Goal: Task Accomplishment & Management: Complete application form

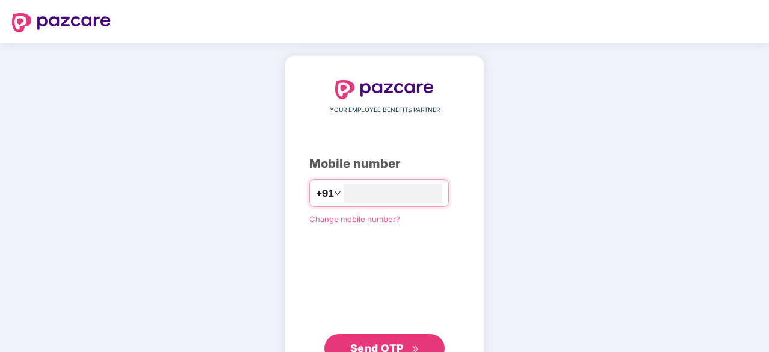
type input "**********"
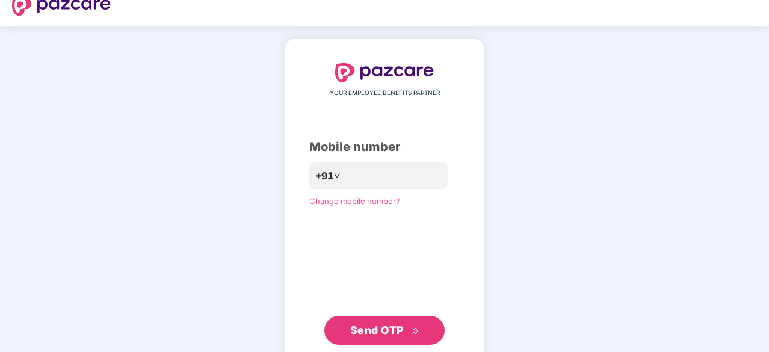
click at [413, 323] on span "Send OTP" at bounding box center [384, 330] width 69 height 17
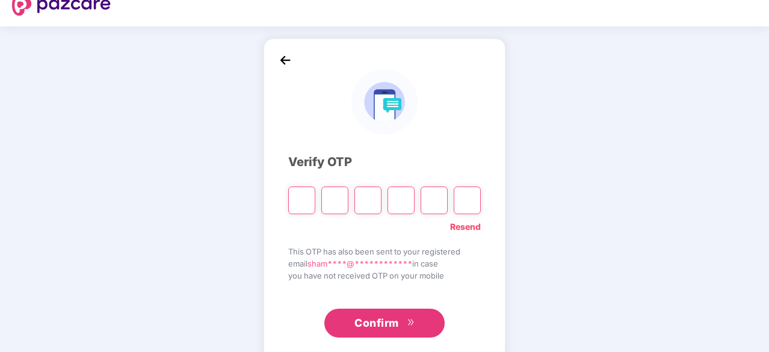
type input "*"
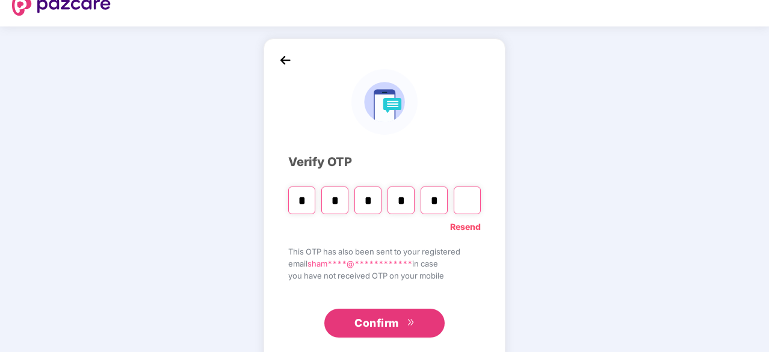
type input "*"
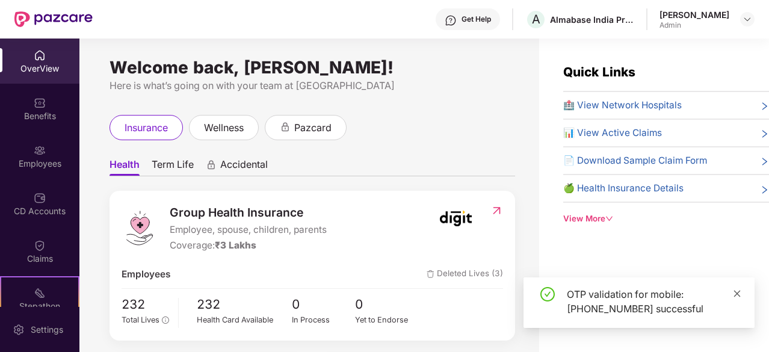
click at [739, 296] on icon "close" at bounding box center [737, 293] width 8 height 8
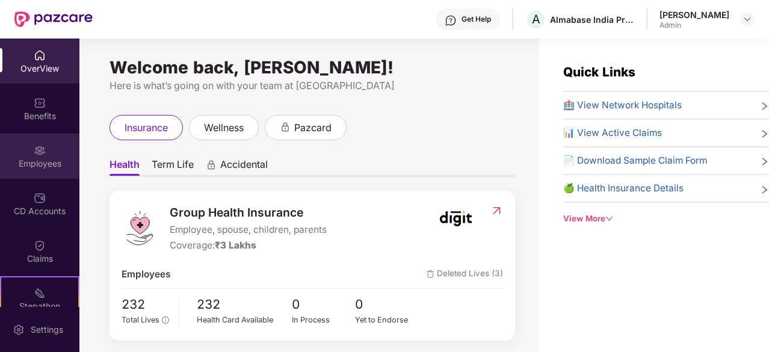
click at [46, 155] on div "Employees" at bounding box center [39, 156] width 79 height 45
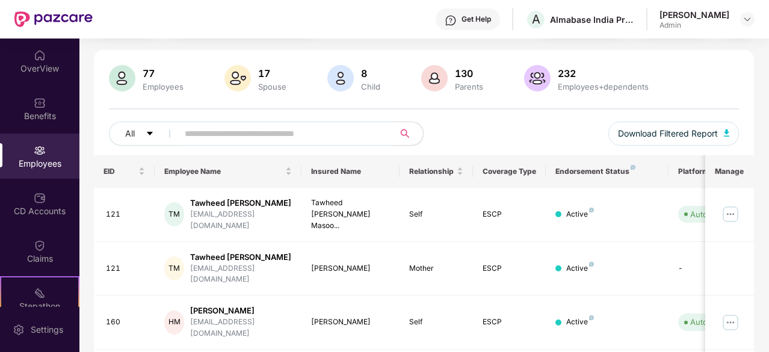
scroll to position [25, 0]
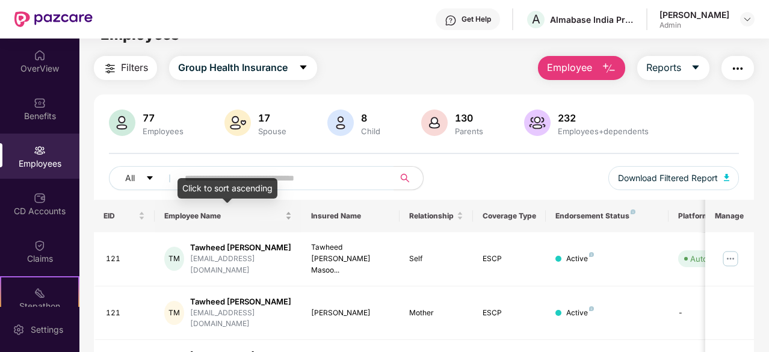
click at [284, 217] on div "Employee Name" at bounding box center [228, 215] width 128 height 11
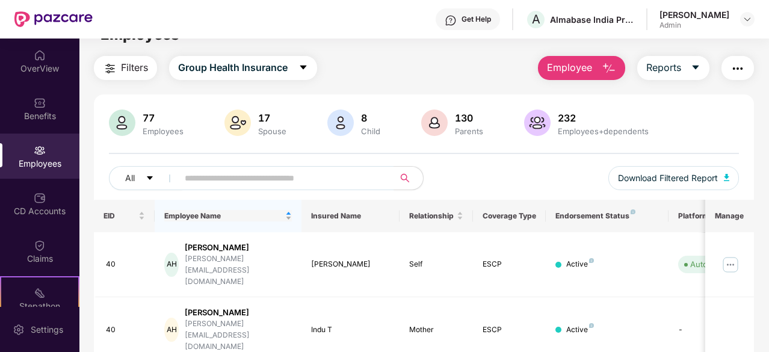
scroll to position [0, 0]
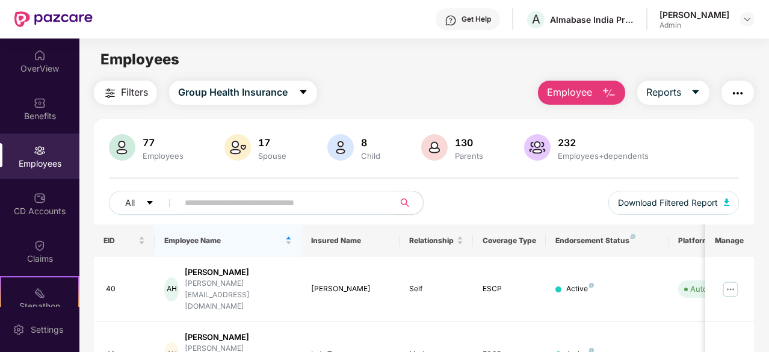
click at [125, 144] on img at bounding box center [122, 147] width 26 height 26
click at [256, 86] on span "Group Health Insurance" at bounding box center [233, 92] width 110 height 15
click at [608, 95] on img "button" at bounding box center [609, 93] width 14 height 14
click at [484, 102] on div "Filters Group Health Insurance Employee Reports" at bounding box center [424, 93] width 660 height 24
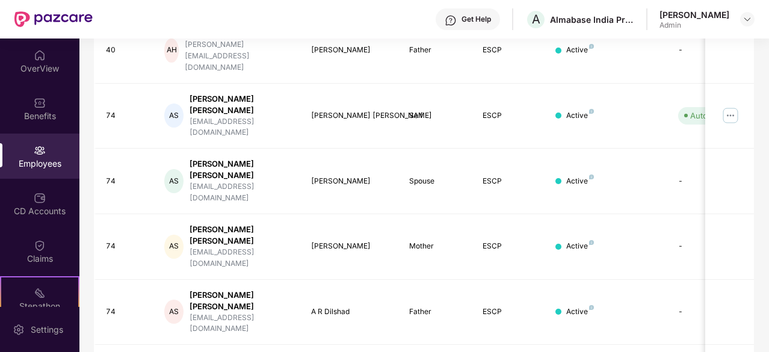
scroll to position [385, 0]
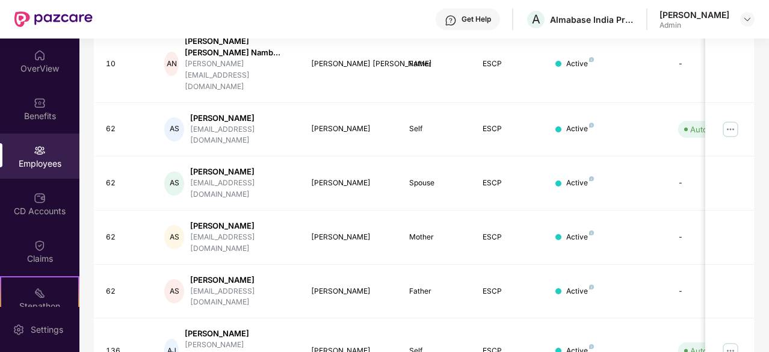
scroll to position [0, 7]
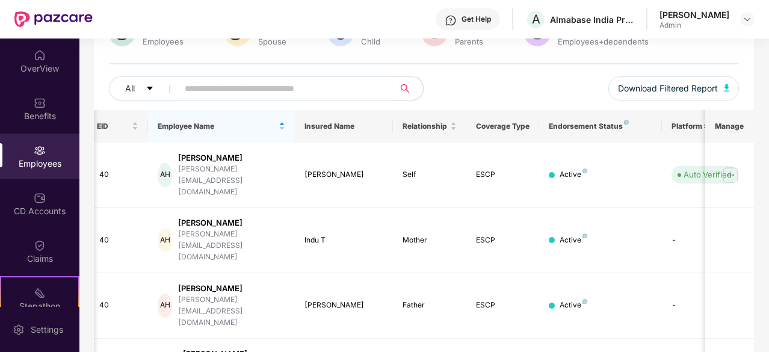
scroll to position [0, 0]
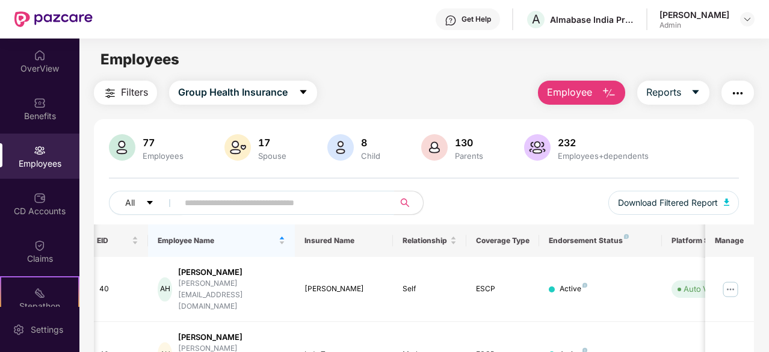
click at [254, 205] on input "text" at bounding box center [281, 203] width 193 height 18
type input "*****"
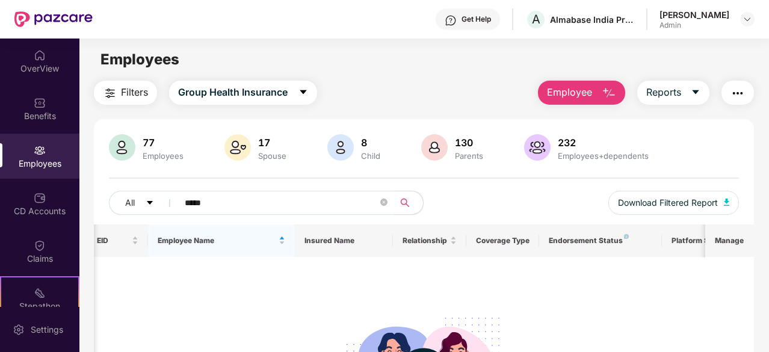
scroll to position [148, 0]
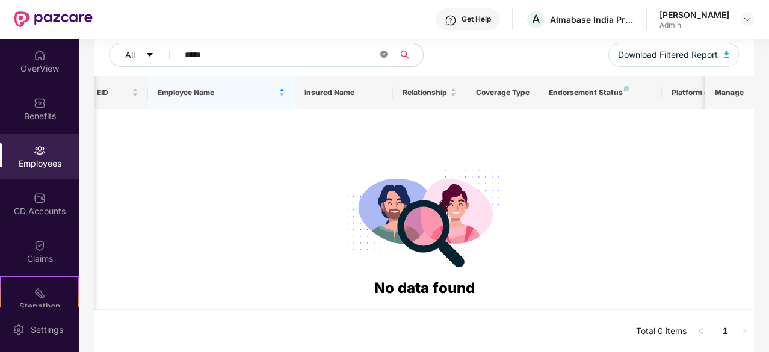
click at [384, 55] on icon "close-circle" at bounding box center [383, 54] width 7 height 7
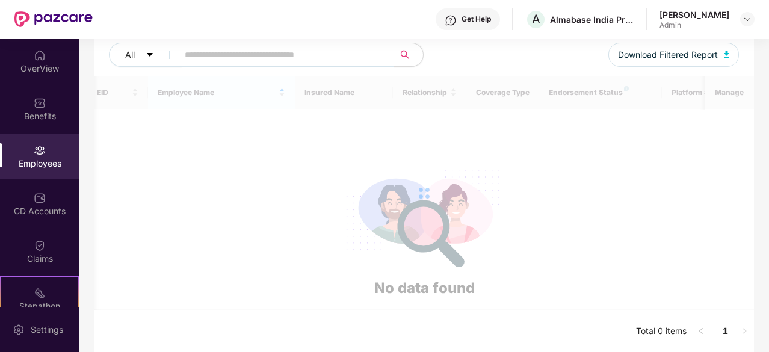
click at [460, 58] on div "All Download Filtered Report" at bounding box center [424, 60] width 630 height 34
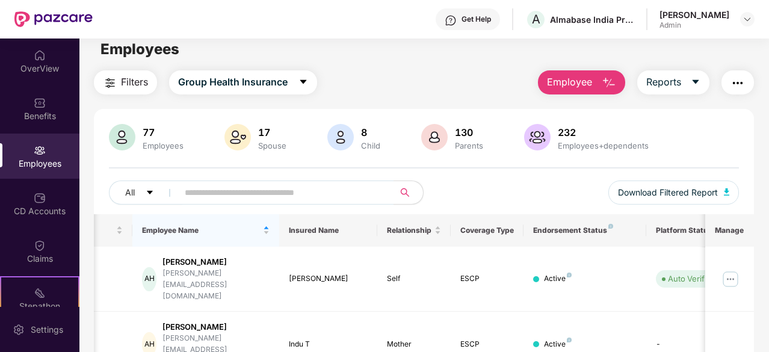
scroll to position [0, 0]
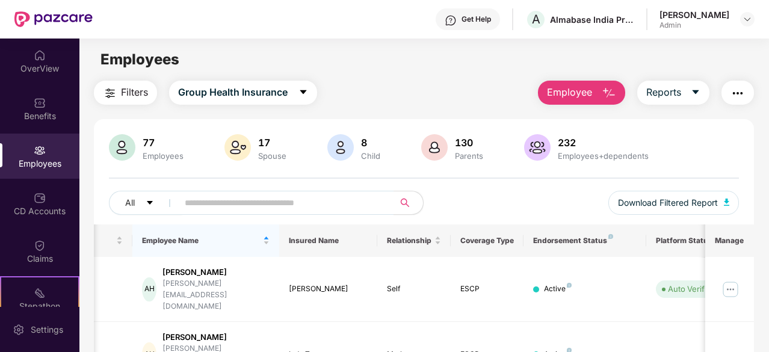
click at [591, 90] on span "Employee" at bounding box center [569, 92] width 45 height 15
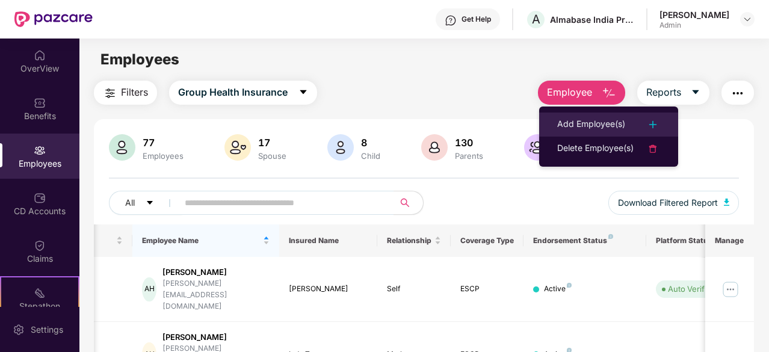
click at [646, 122] on div at bounding box center [647, 124] width 26 height 14
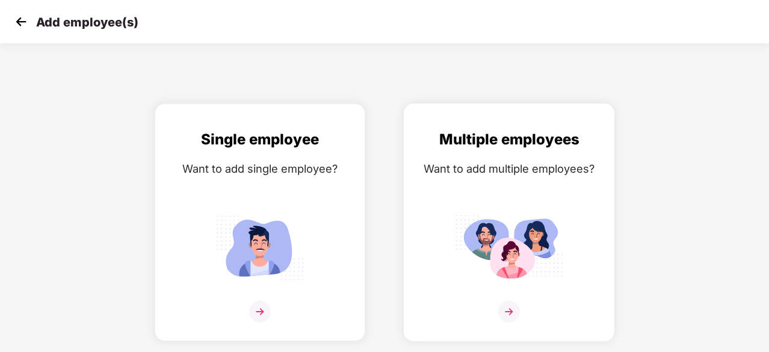
click at [507, 307] on img at bounding box center [509, 312] width 22 height 22
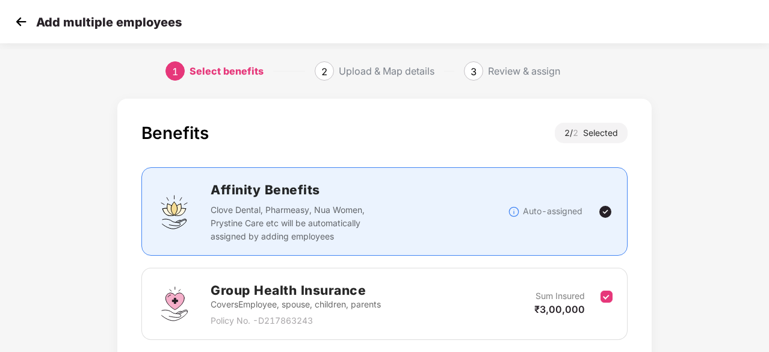
scroll to position [176, 0]
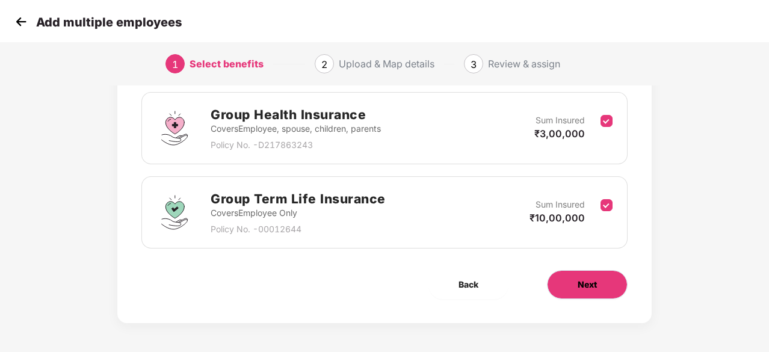
click at [581, 289] on span "Next" at bounding box center [587, 284] width 19 height 13
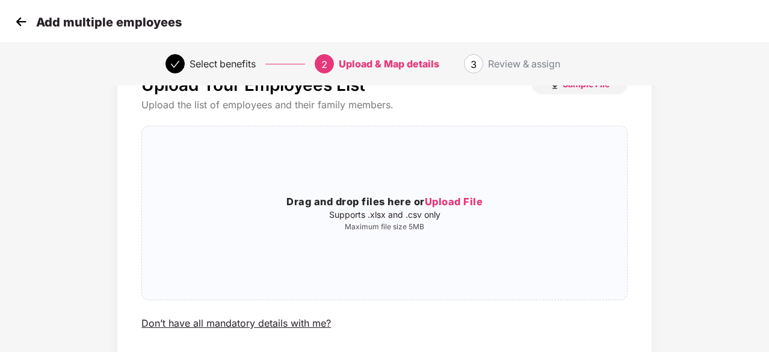
scroll to position [131, 0]
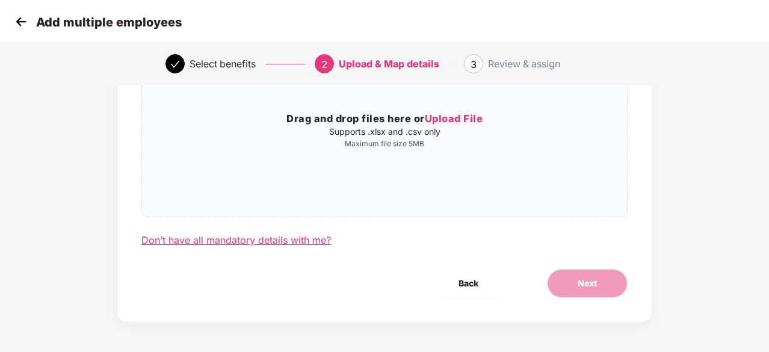
click at [309, 242] on div "Don’t have all mandatory details with me?" at bounding box center [236, 240] width 190 height 13
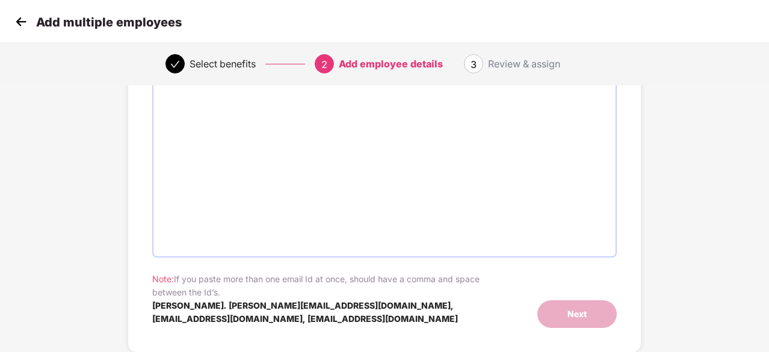
scroll to position [0, 0]
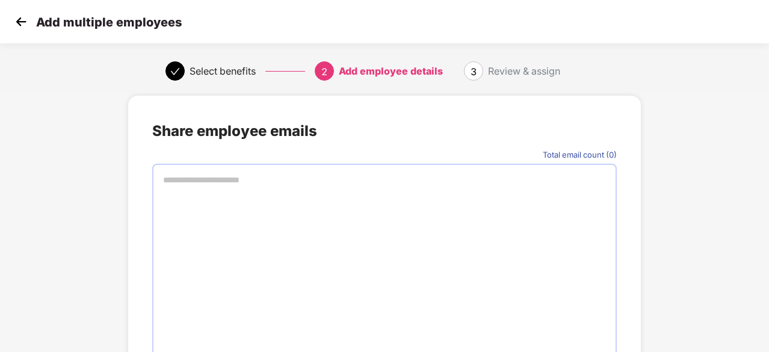
click at [241, 181] on input "text" at bounding box center [384, 180] width 456 height 18
type input "*"
type input "**********"
type input "*"
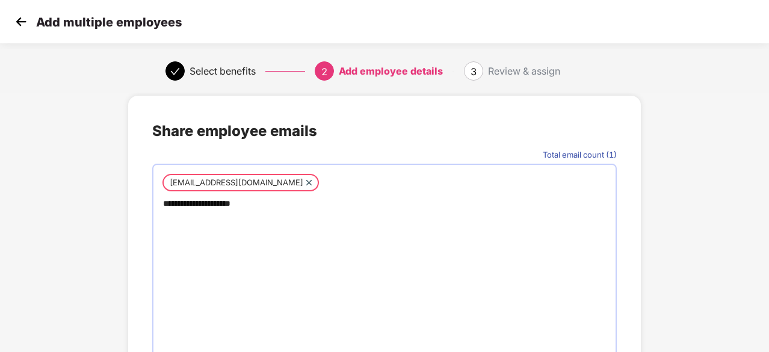
type input "**********"
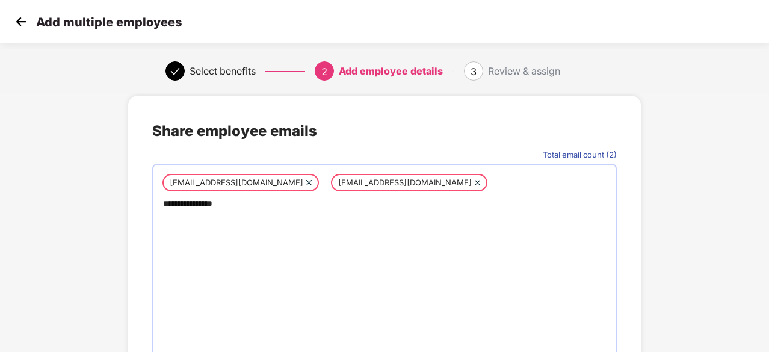
type input "**********"
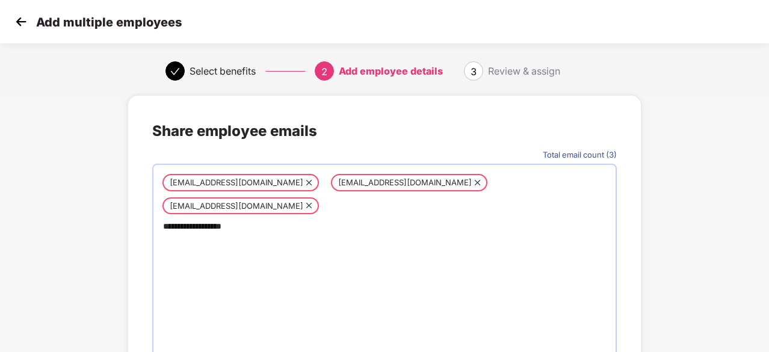
type input "**********"
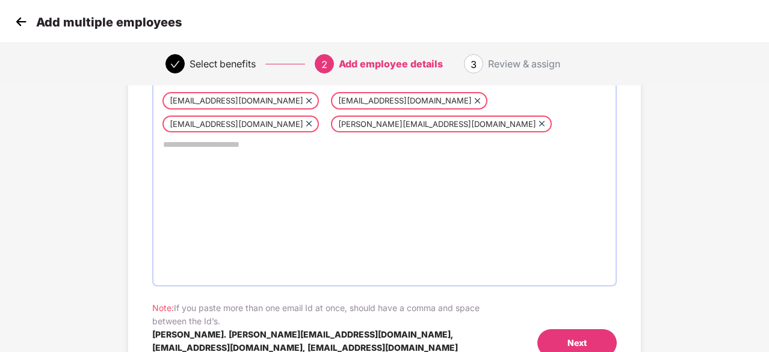
scroll to position [84, 0]
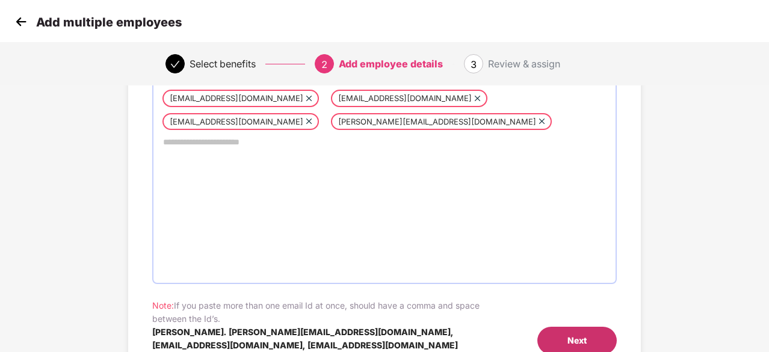
click at [567, 330] on div "Next" at bounding box center [576, 341] width 79 height 28
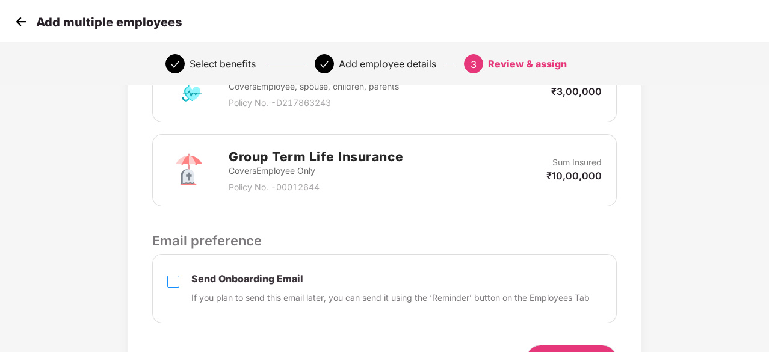
scroll to position [314, 0]
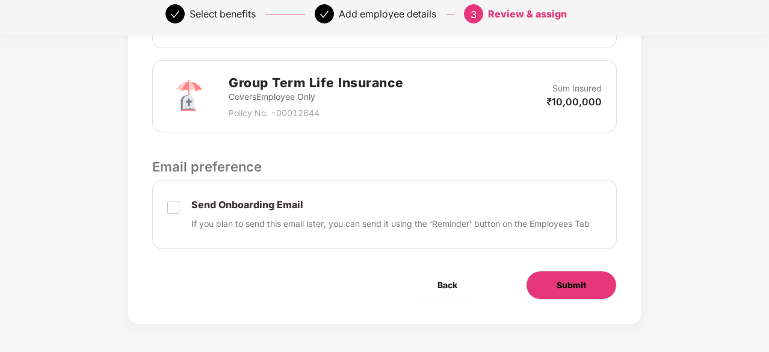
click at [539, 282] on button "Submit" at bounding box center [571, 285] width 91 height 29
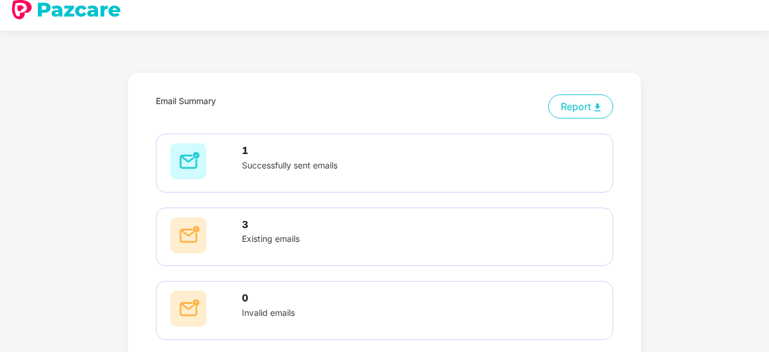
scroll to position [9, 0]
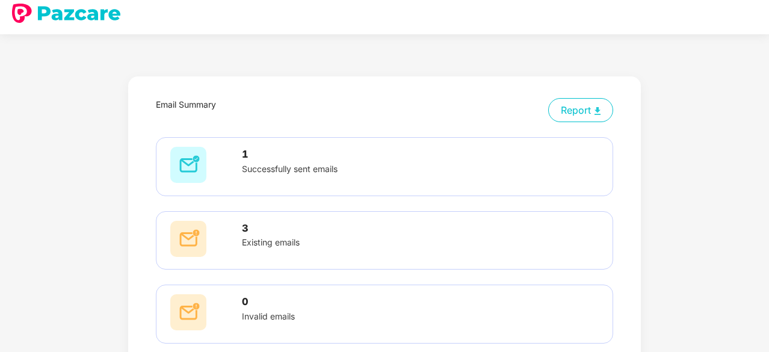
click at [264, 158] on h3 "1" at bounding box center [384, 155] width 285 height 16
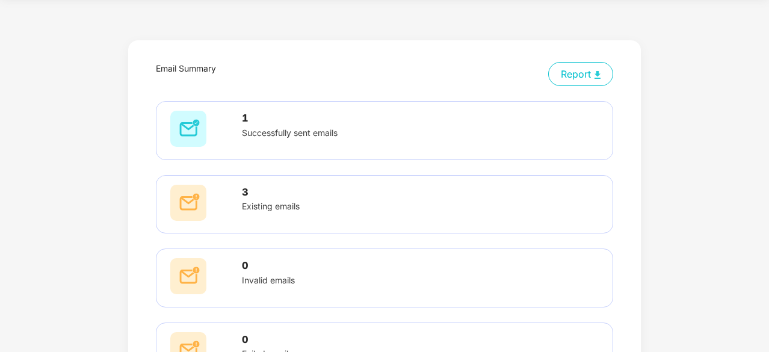
scroll to position [0, 0]
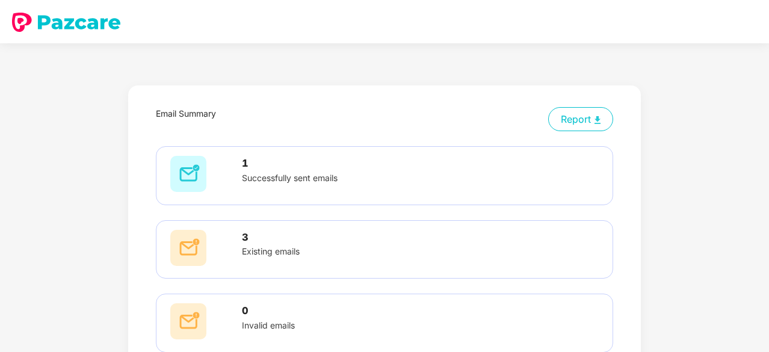
click at [586, 125] on button "Report" at bounding box center [580, 119] width 65 height 24
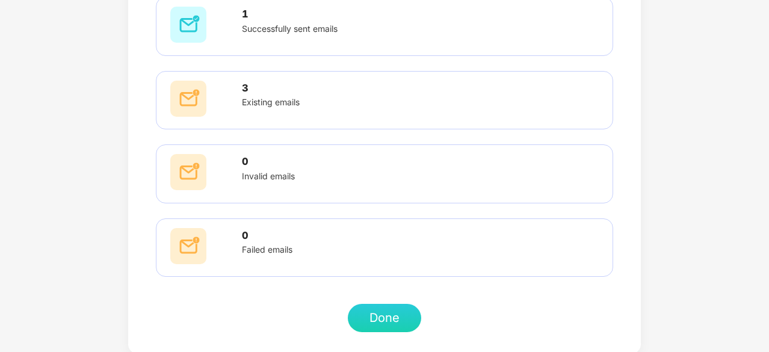
click at [381, 312] on button "Done" at bounding box center [384, 318] width 73 height 28
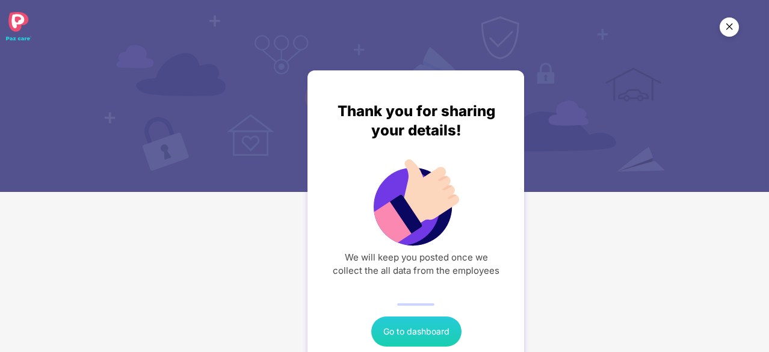
scroll to position [0, 0]
click at [440, 336] on button "Go to dashboard" at bounding box center [416, 332] width 90 height 30
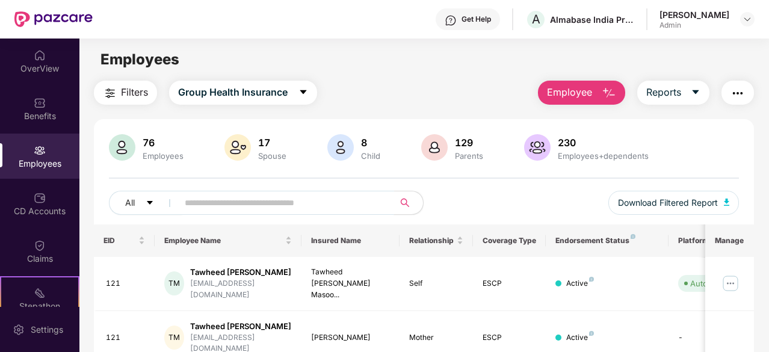
click at [236, 208] on input "text" at bounding box center [281, 203] width 193 height 18
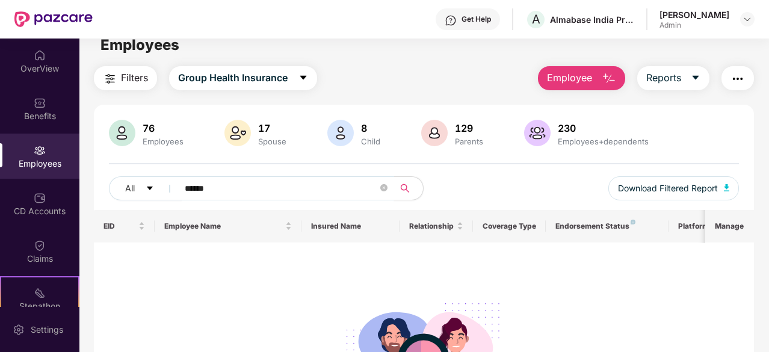
scroll to position [7, 0]
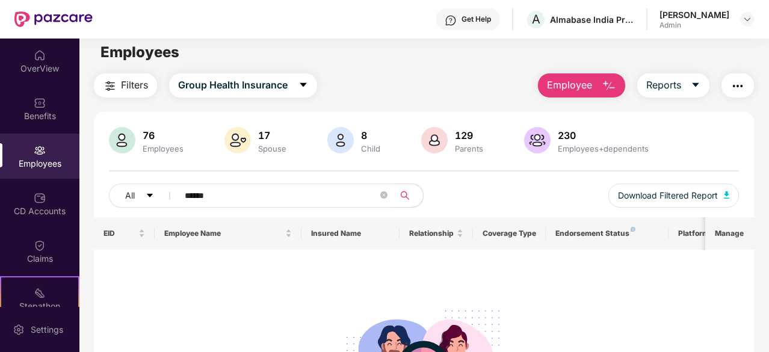
type input "******"
click at [695, 90] on span "caret-down" at bounding box center [696, 85] width 10 height 11
click at [738, 82] on img "button" at bounding box center [737, 86] width 14 height 14
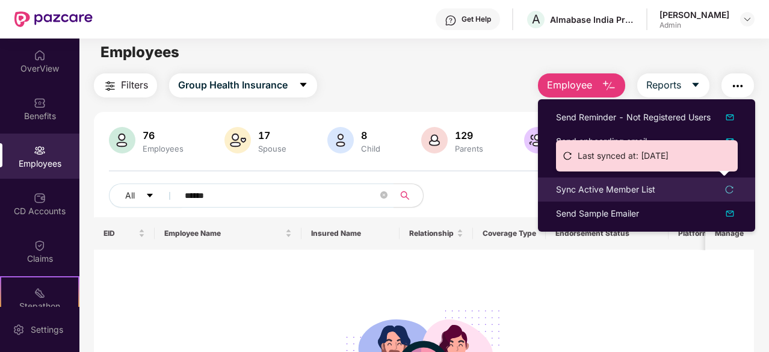
click at [717, 192] on div "Sync Active Member List" at bounding box center [646, 189] width 181 height 13
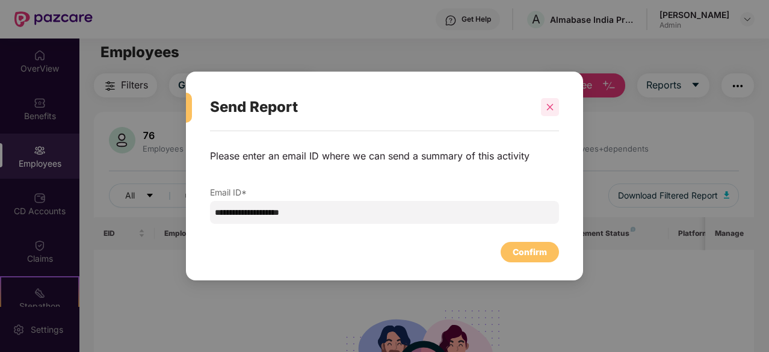
click at [551, 110] on icon "close" at bounding box center [550, 107] width 8 height 8
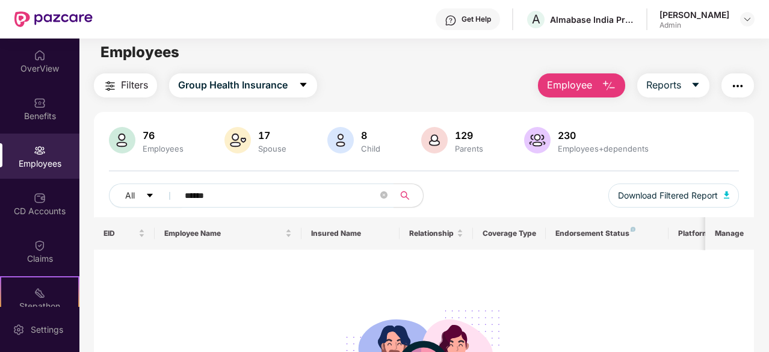
click at [736, 96] on button "button" at bounding box center [737, 85] width 32 height 24
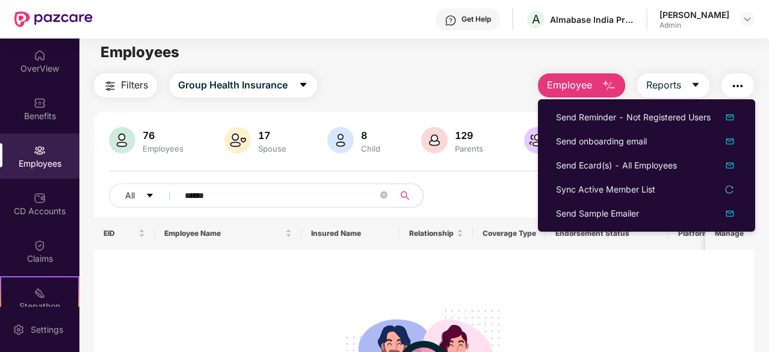
click at [447, 111] on div "Filters Group Health Insurance Employee Reports 76 Employees 17 Spouse 8 Child …" at bounding box center [424, 283] width 660 height 421
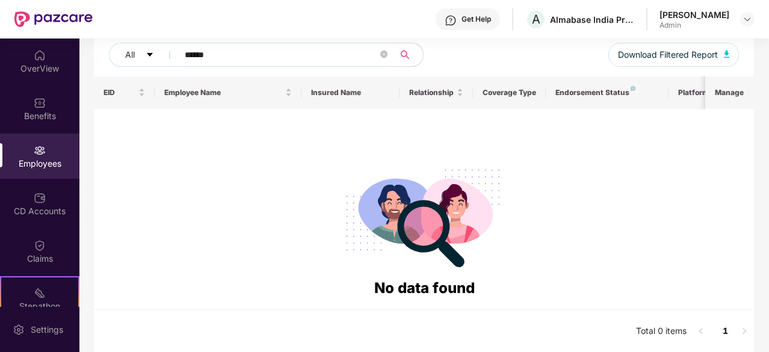
scroll to position [0, 0]
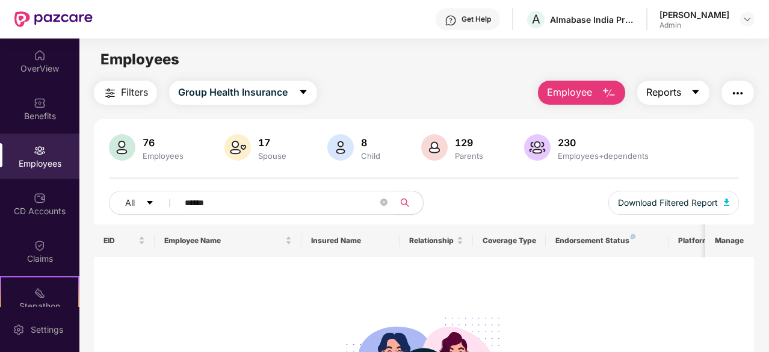
click at [692, 97] on span "caret-down" at bounding box center [696, 92] width 10 height 11
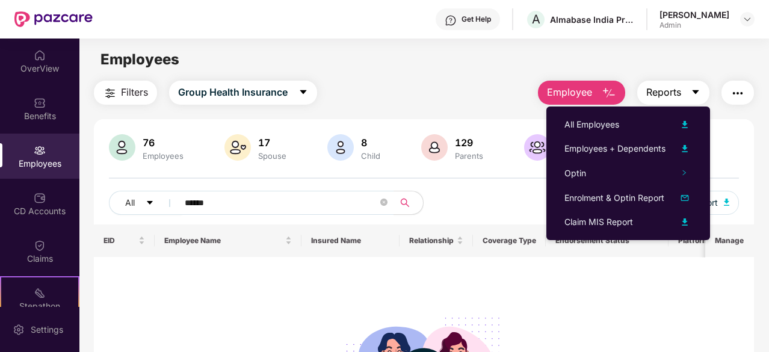
click at [696, 91] on icon "caret-down" at bounding box center [696, 92] width 7 height 4
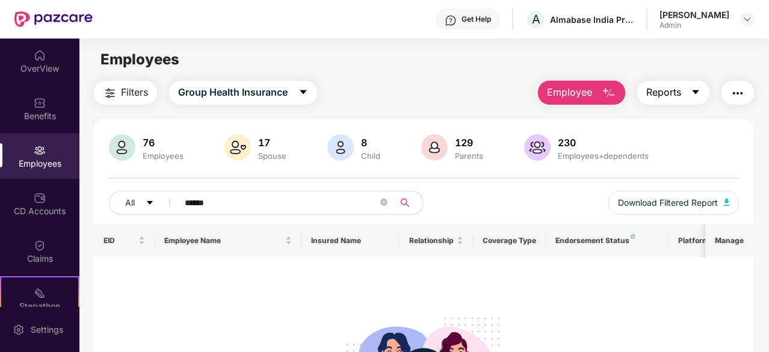
click at [700, 91] on icon "caret-down" at bounding box center [696, 92] width 10 height 10
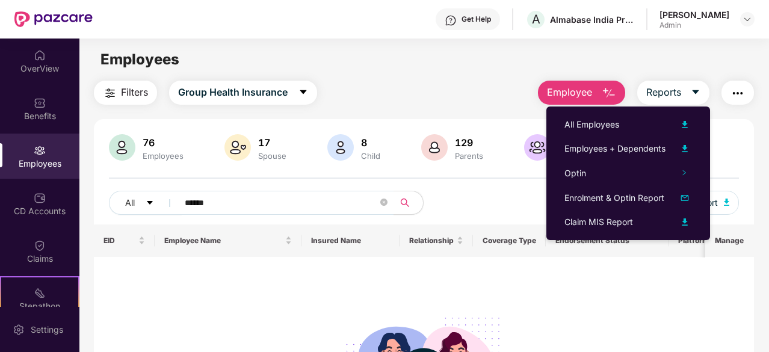
click at [737, 96] on img "button" at bounding box center [737, 93] width 14 height 14
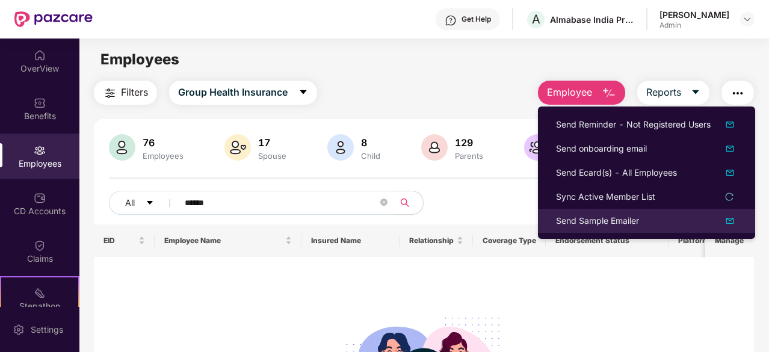
click at [704, 225] on div "Send Sample Emailer" at bounding box center [646, 221] width 181 height 14
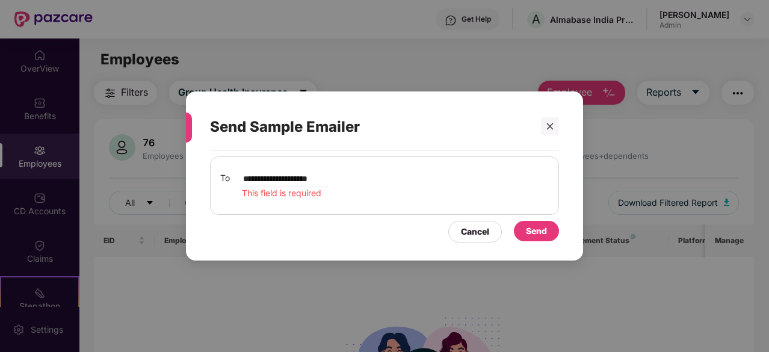
type input "**********"
click at [539, 229] on div "Send" at bounding box center [536, 230] width 21 height 13
click at [542, 233] on div "Send" at bounding box center [536, 230] width 21 height 13
click at [550, 128] on icon "close" at bounding box center [550, 126] width 7 height 7
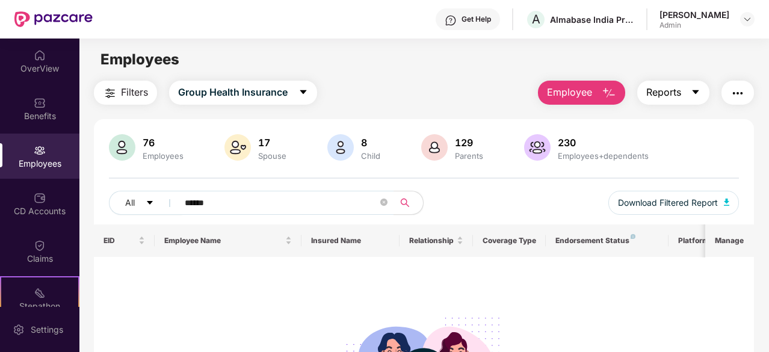
click at [696, 96] on icon "caret-down" at bounding box center [696, 92] width 10 height 10
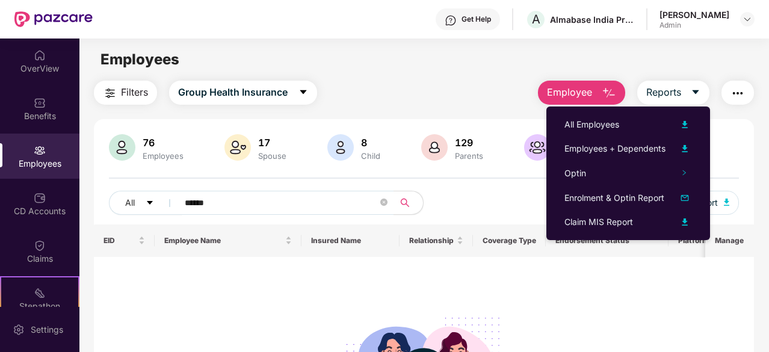
click at [460, 80] on main "Employees Filters Group Health Insurance Employee Reports 76 Employees 17 Spous…" at bounding box center [423, 215] width 689 height 352
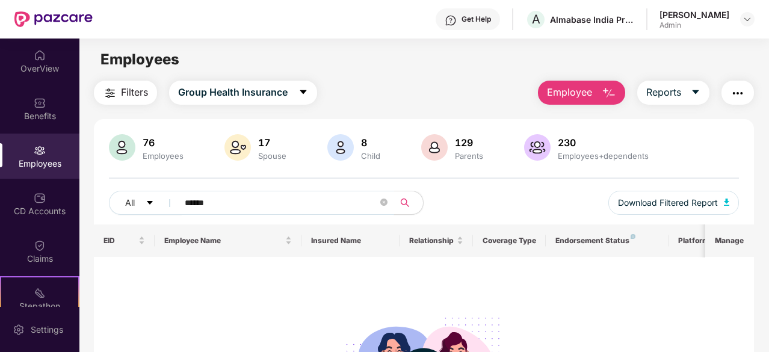
click at [238, 210] on input "******" at bounding box center [281, 203] width 193 height 18
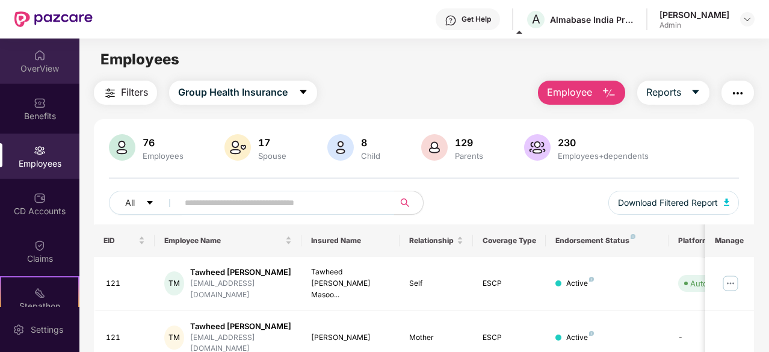
click at [42, 64] on div "OverView" at bounding box center [39, 69] width 79 height 12
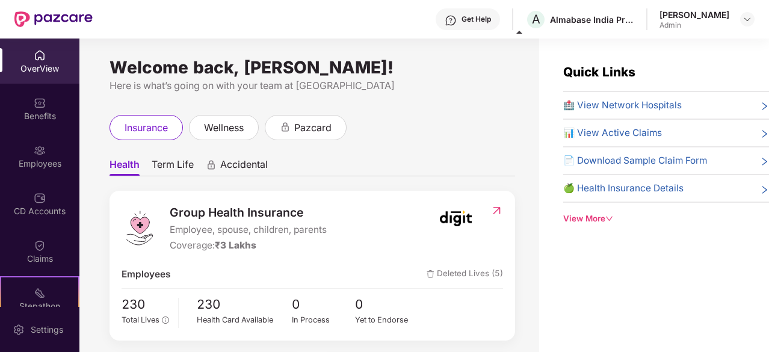
click at [51, 104] on div "Benefits" at bounding box center [39, 108] width 79 height 45
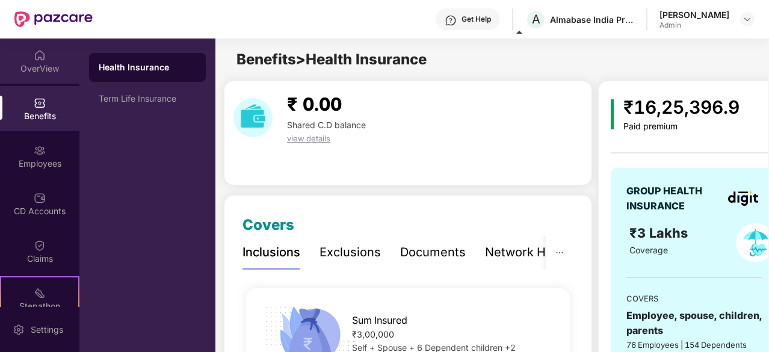
click at [46, 68] on div "OverView" at bounding box center [39, 69] width 79 height 12
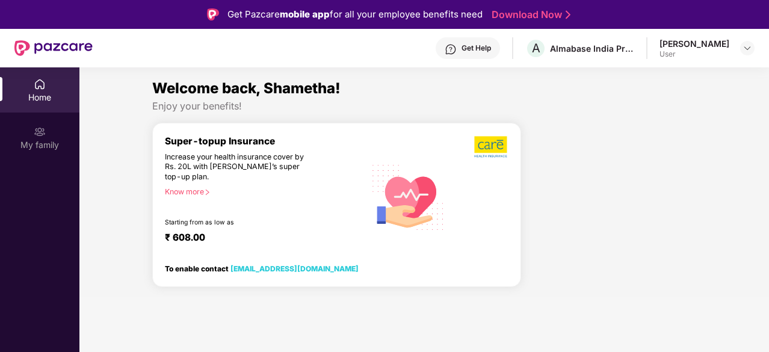
click at [731, 56] on div "Shametha Ragupathy User" at bounding box center [706, 48] width 95 height 21
click at [744, 51] on img at bounding box center [748, 48] width 10 height 10
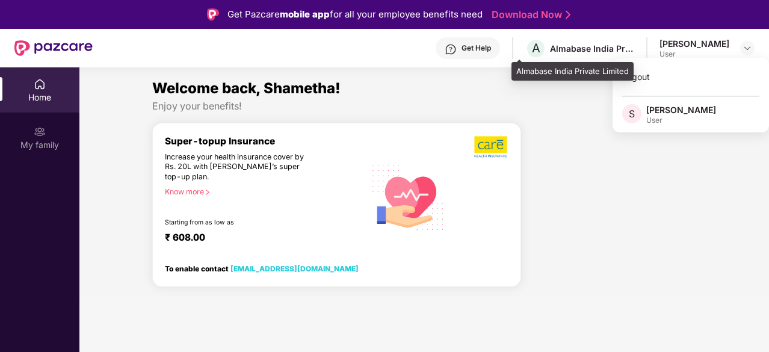
click at [572, 51] on div "Almabase India Private Limited" at bounding box center [592, 48] width 84 height 11
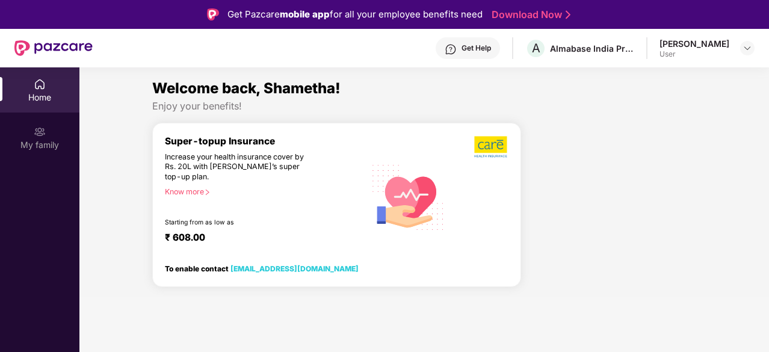
click at [43, 90] on div "Home" at bounding box center [39, 89] width 79 height 45
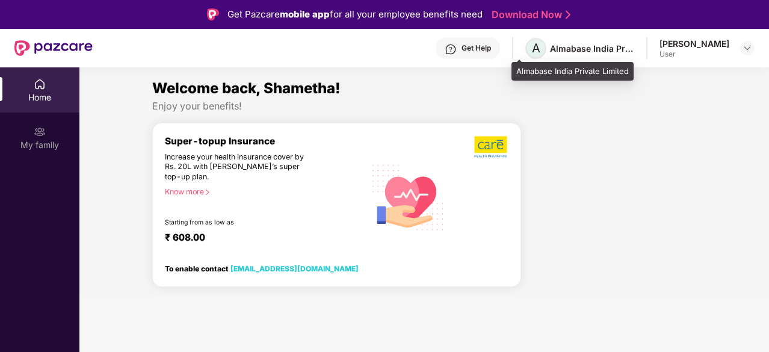
click at [525, 49] on span "A" at bounding box center [535, 48] width 21 height 21
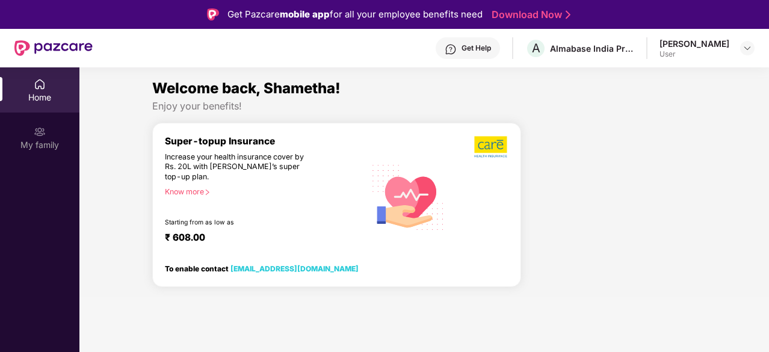
click at [26, 94] on div "Home" at bounding box center [39, 97] width 79 height 12
click at [56, 144] on div "My family" at bounding box center [39, 145] width 79 height 12
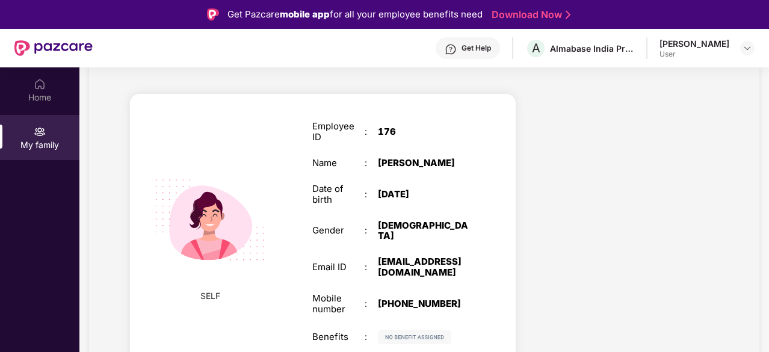
scroll to position [67, 0]
